Goal: Find specific page/section: Find specific page/section

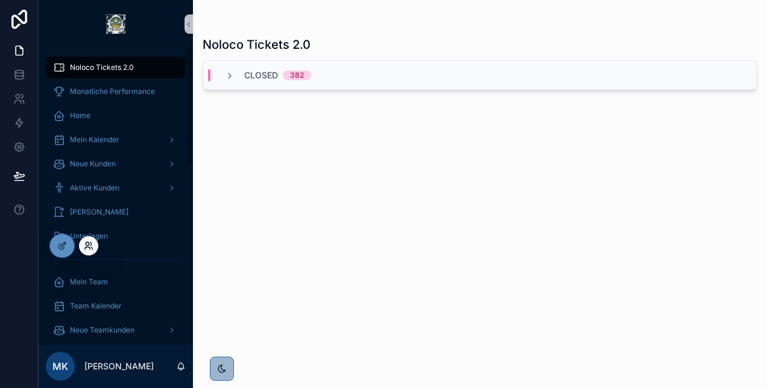
click at [89, 245] on icon at bounding box center [89, 246] width 10 height 10
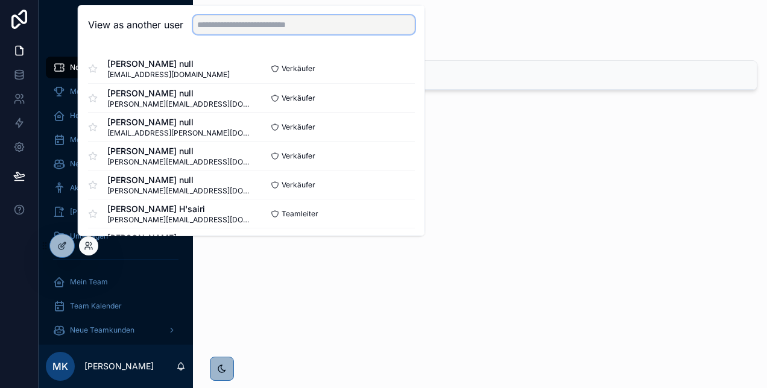
click at [227, 23] on input "text" at bounding box center [304, 24] width 222 height 19
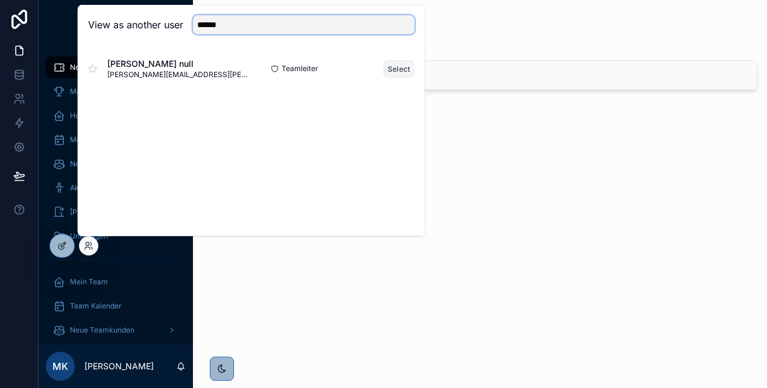
type input "******"
click at [394, 68] on button "Select" at bounding box center [398, 68] width 31 height 17
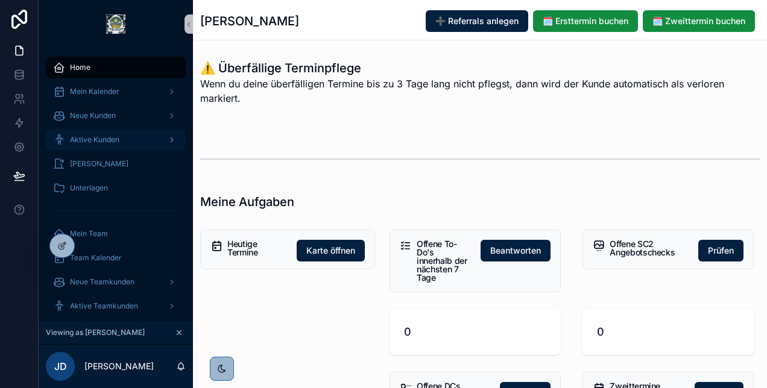
click at [103, 142] on span "Aktive Kunden" at bounding box center [94, 140] width 49 height 10
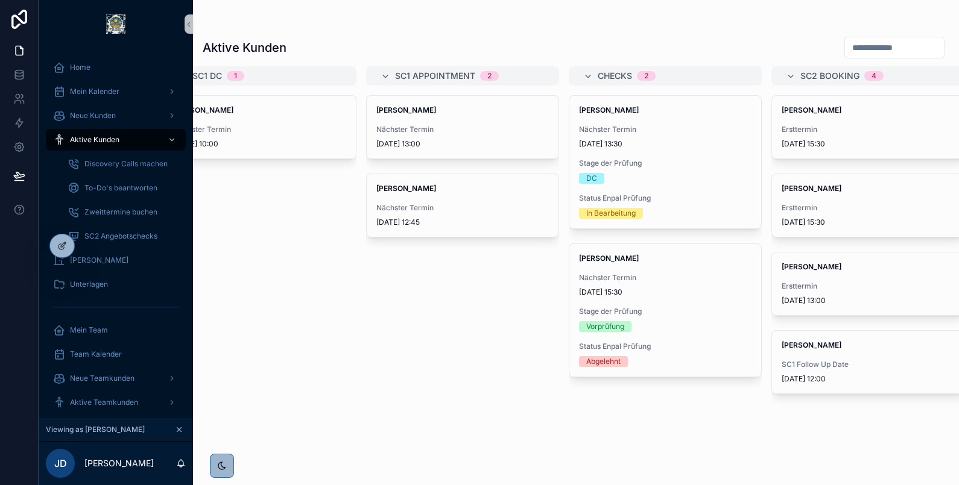
scroll to position [0, 40]
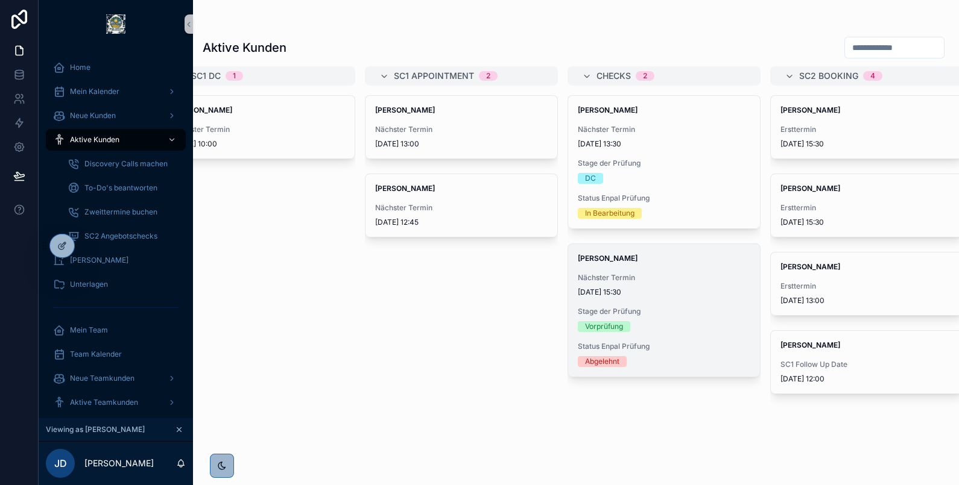
click at [649, 282] on span "Nächster Termin" at bounding box center [664, 278] width 172 height 10
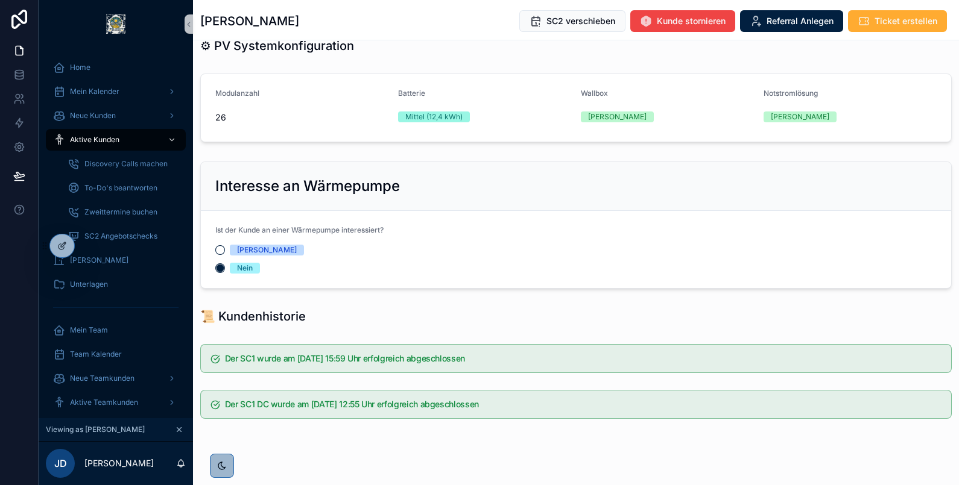
scroll to position [1186, 0]
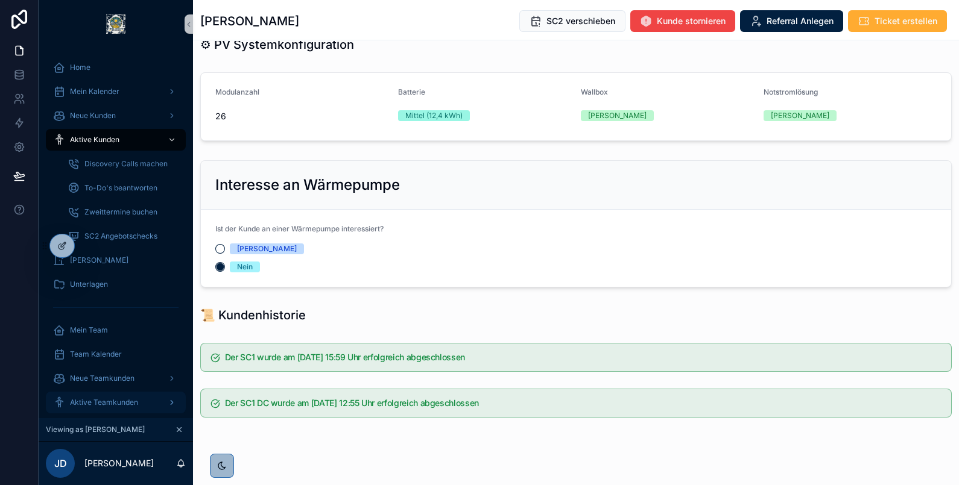
click at [107, 388] on div "Aktive Teamkunden" at bounding box center [115, 402] width 125 height 19
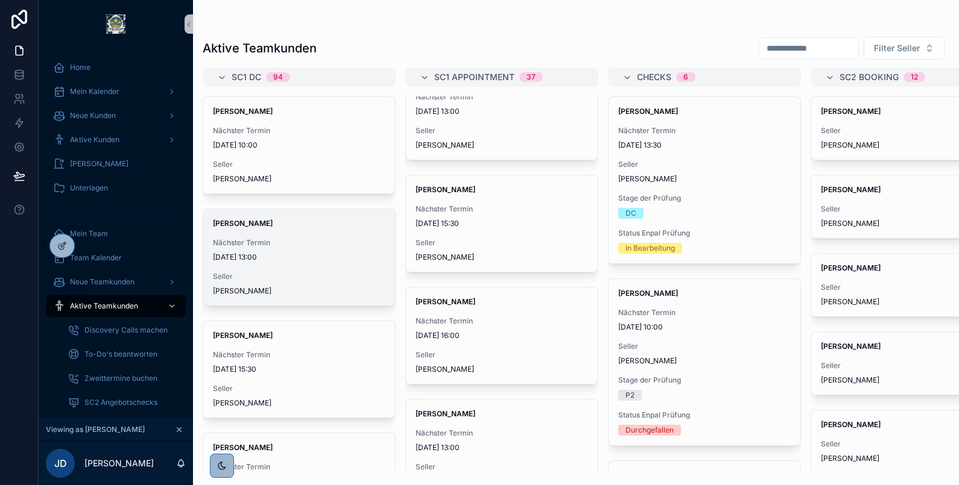
scroll to position [845, 0]
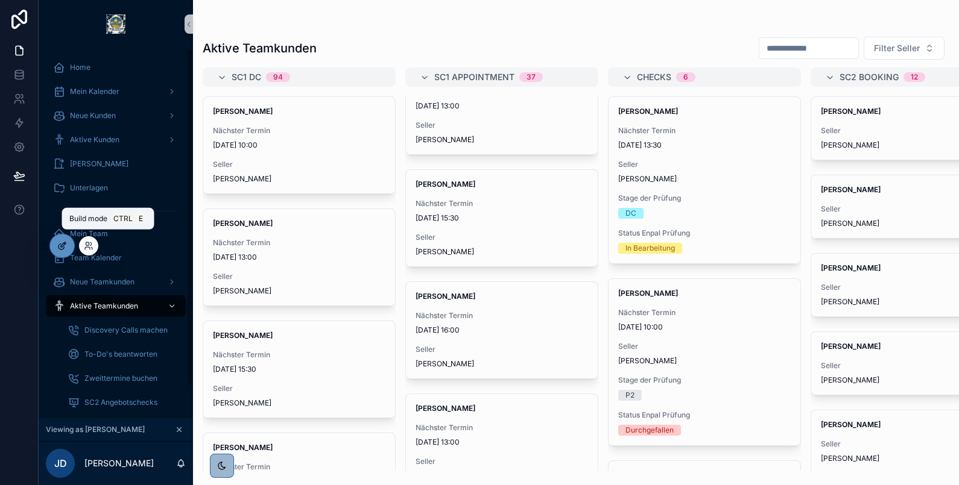
click at [65, 241] on icon at bounding box center [62, 246] width 10 height 10
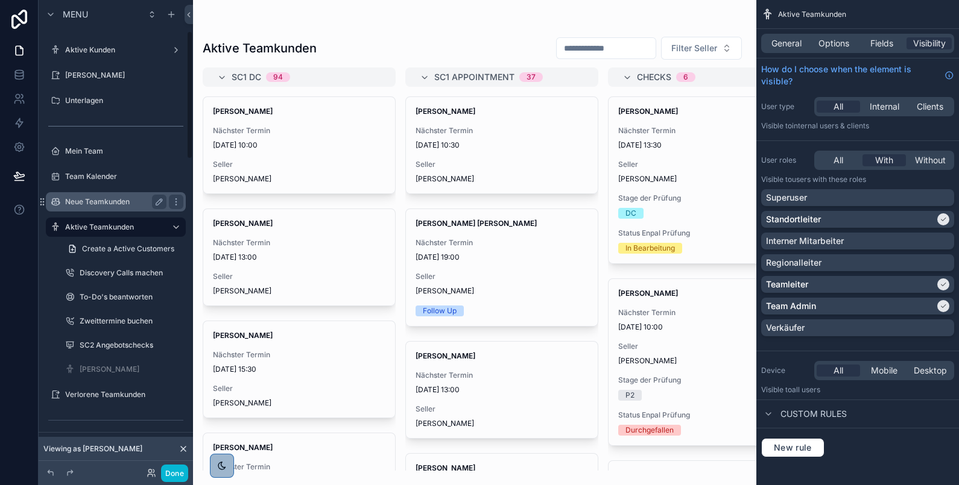
scroll to position [122, 0]
click at [479, 249] on div "scrollable content" at bounding box center [474, 242] width 563 height 485
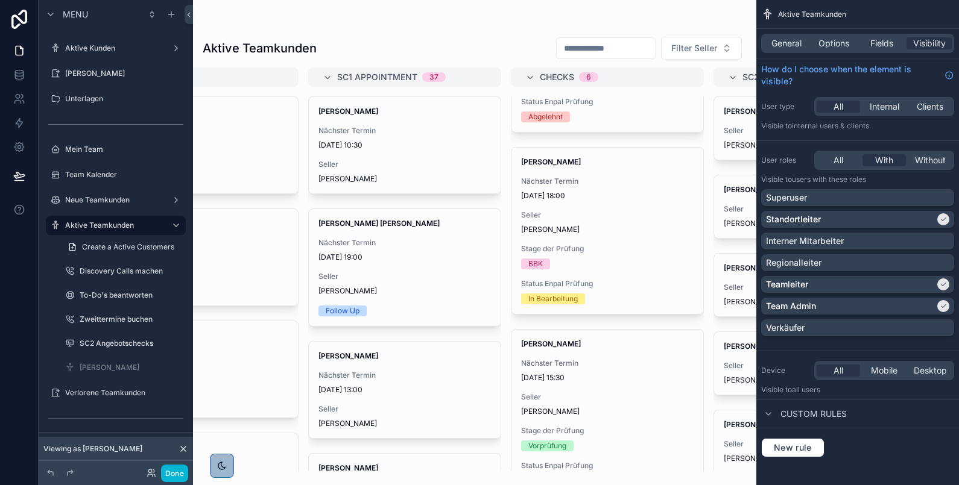
scroll to position [723, 0]
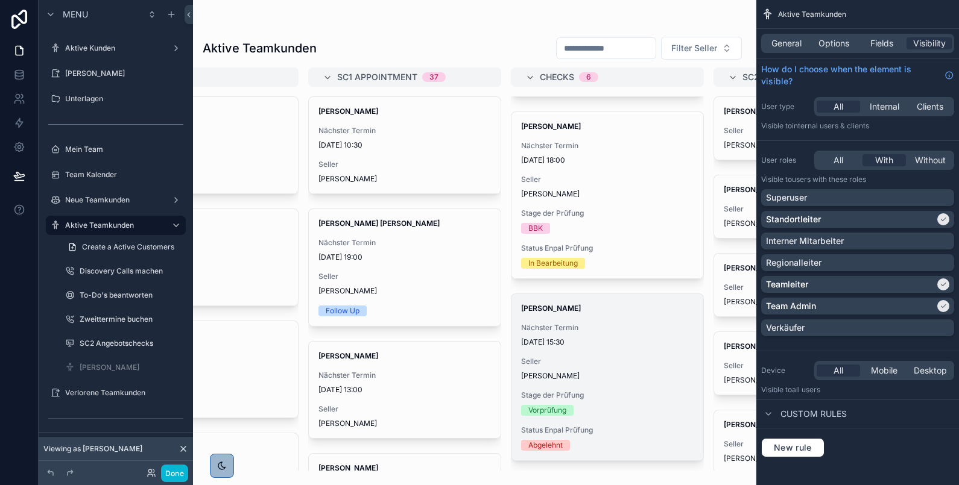
click at [607, 338] on span "[DATE] 15:30" at bounding box center [607, 343] width 172 height 10
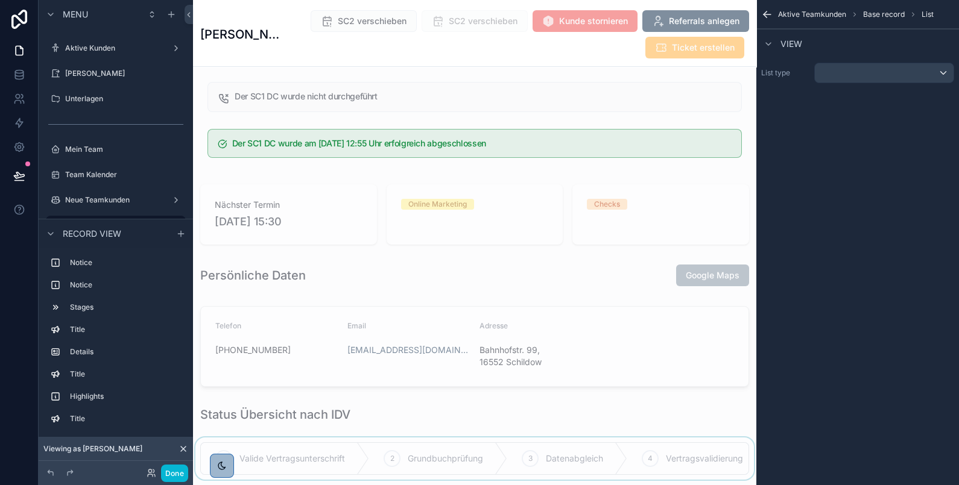
scroll to position [2678, 0]
